Goal: Task Accomplishment & Management: Use online tool/utility

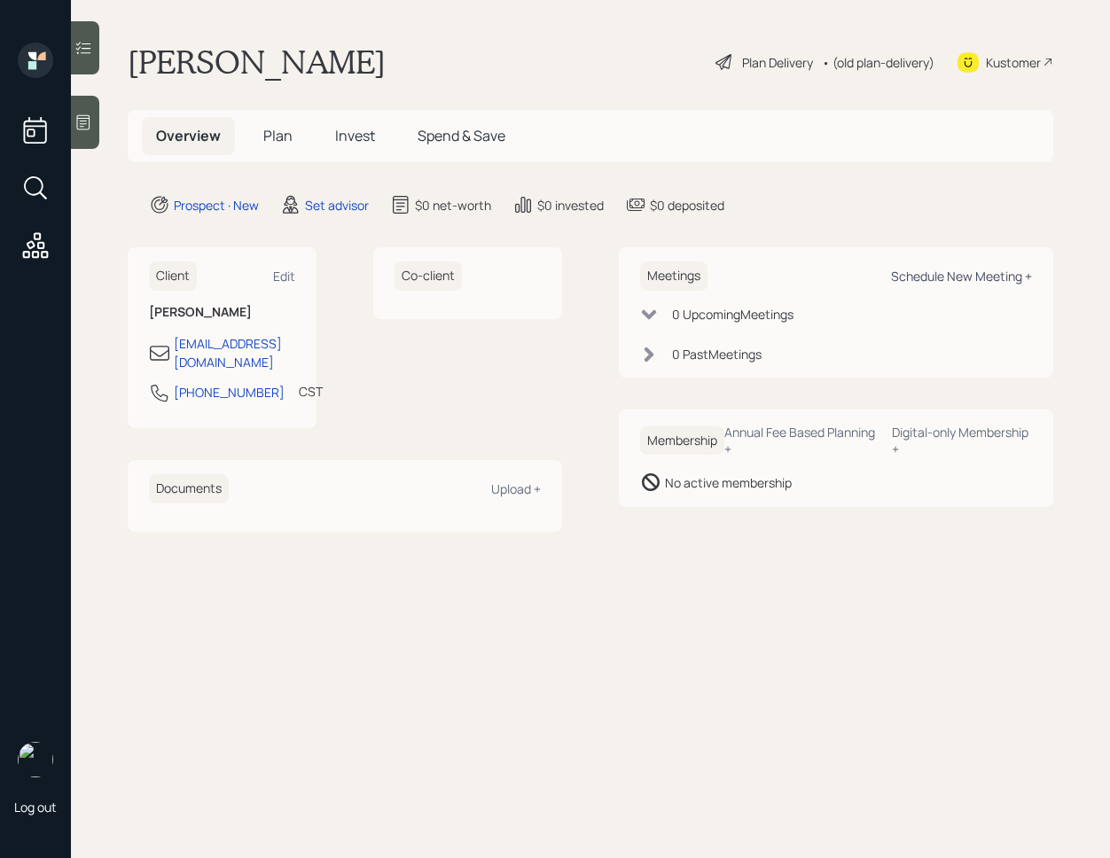
click at [978, 279] on div "Schedule New Meeting +" at bounding box center [961, 276] width 141 height 17
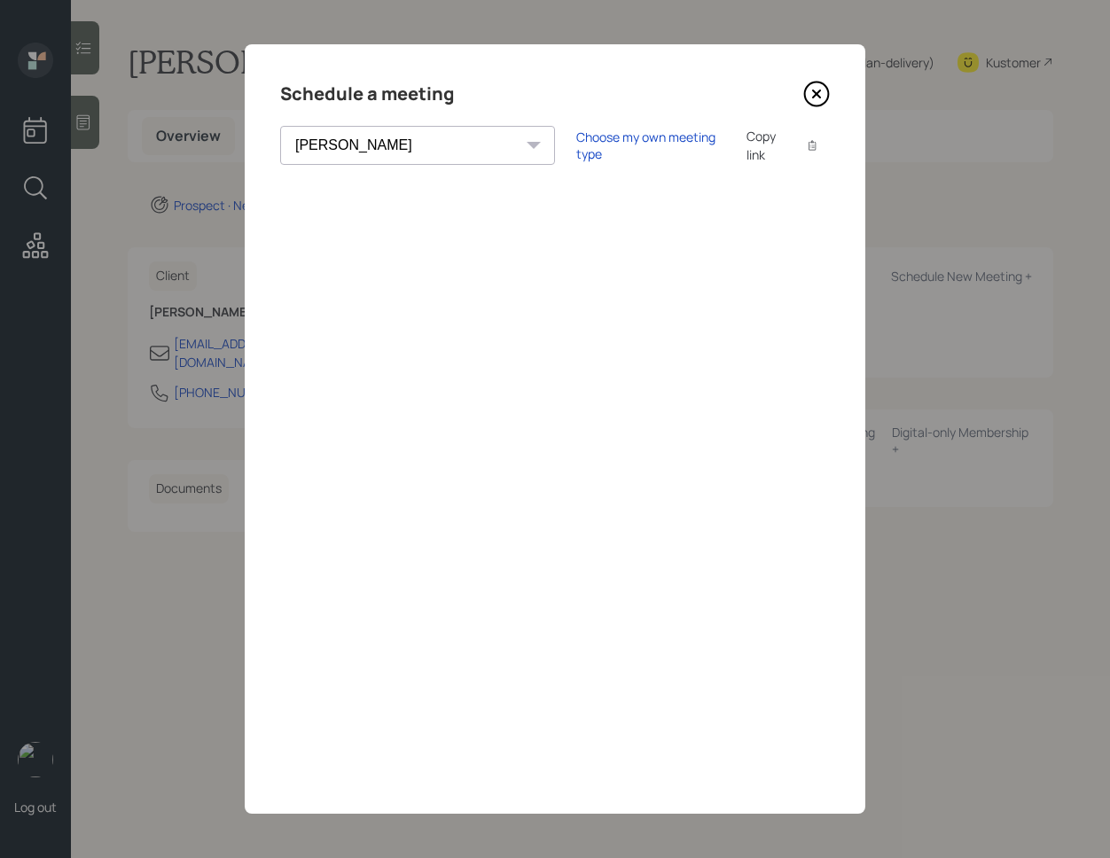
click at [398, 143] on select "[PERSON_NAME] [PERSON_NAME] [PERSON_NAME] [PERSON_NAME] [PERSON_NAME] [PERSON_N…" at bounding box center [417, 145] width 275 height 39
select select "d946c976-65aa-4529-ac9d-02c4f1114fc0"
click at [280, 126] on select "[PERSON_NAME] [PERSON_NAME] [PERSON_NAME] [PERSON_NAME] [PERSON_NAME] [PERSON_N…" at bounding box center [417, 145] width 275 height 39
click at [811, 90] on icon at bounding box center [817, 94] width 27 height 27
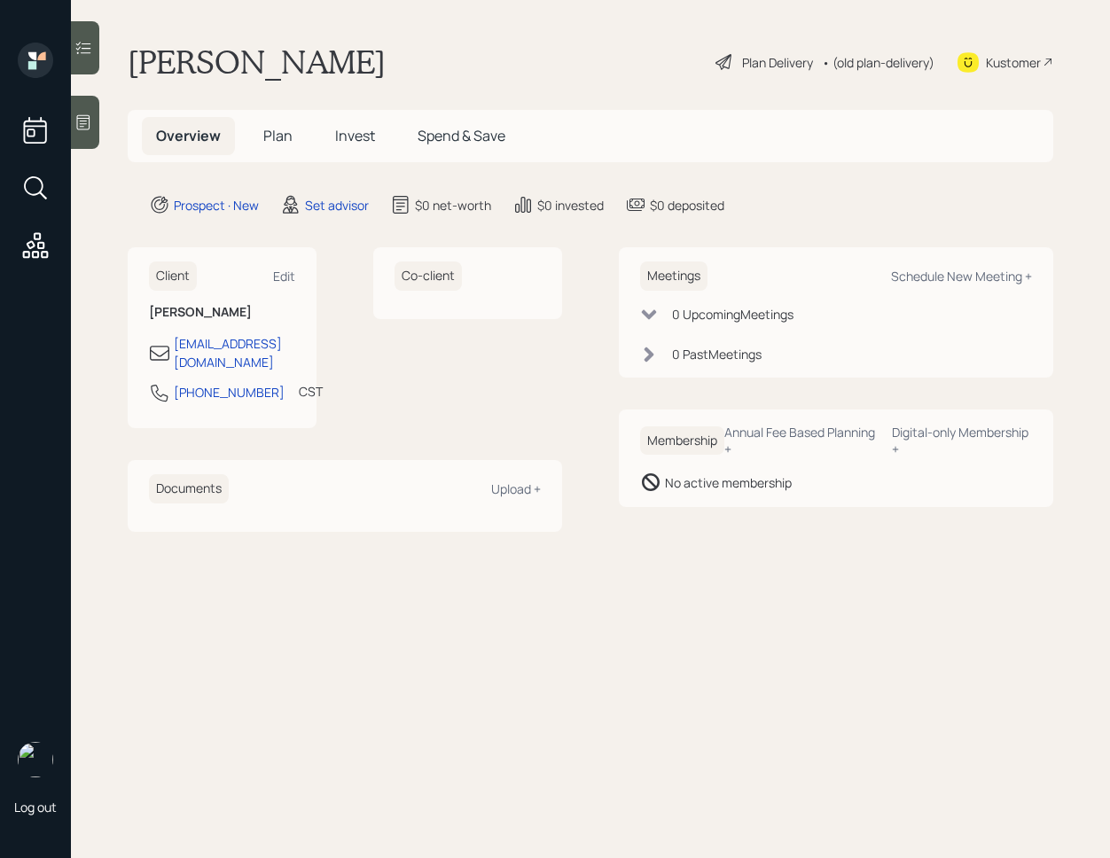
click at [90, 118] on icon at bounding box center [83, 123] width 18 height 18
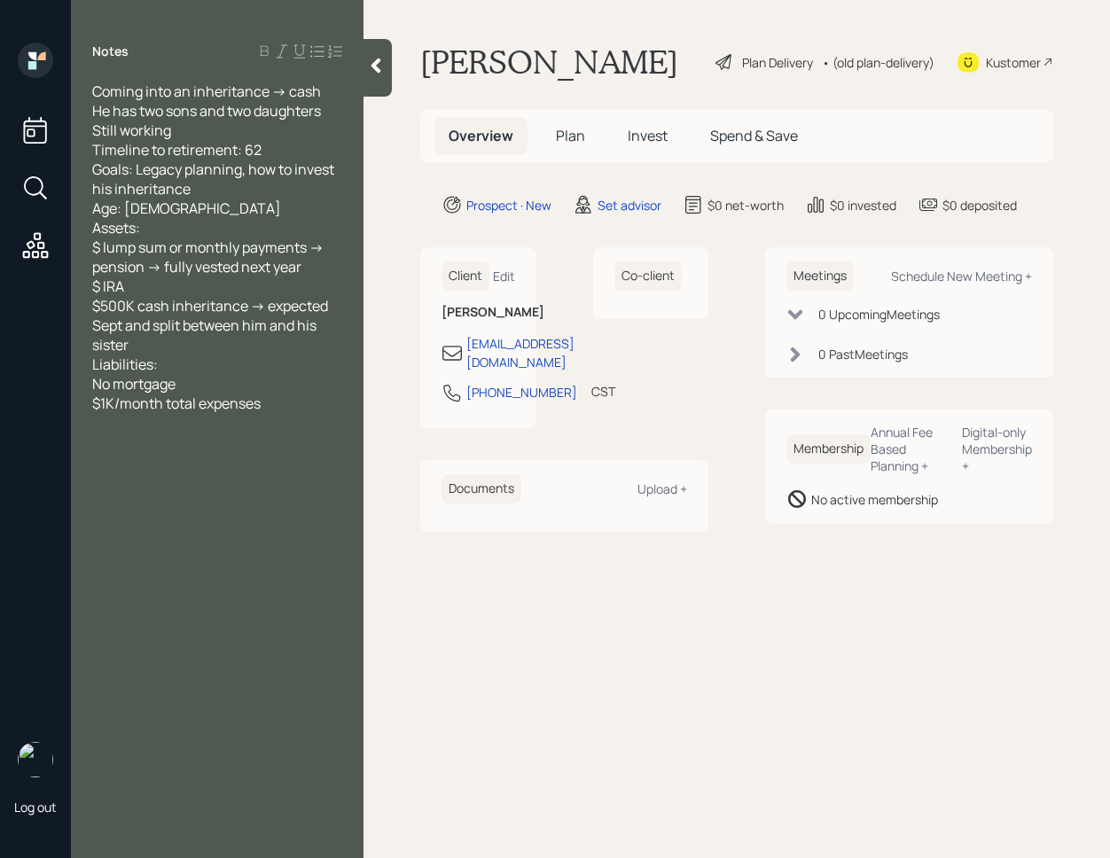
click at [380, 83] on div at bounding box center [378, 68] width 28 height 58
